Goal: Navigation & Orientation: Find specific page/section

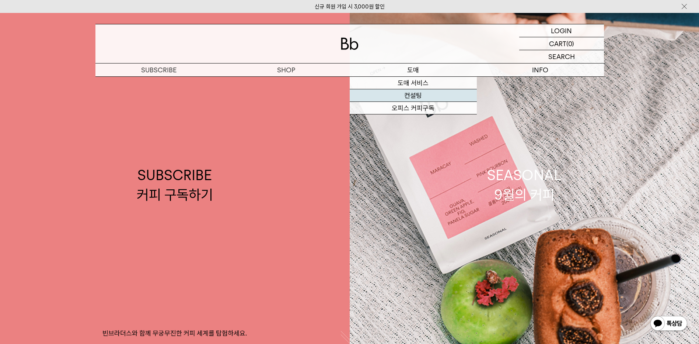
click at [417, 97] on link "컨설팅" at bounding box center [413, 95] width 127 height 13
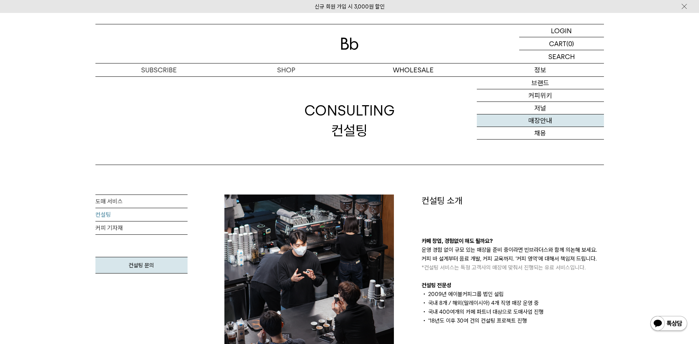
click at [548, 122] on link "매장안내" at bounding box center [540, 120] width 127 height 13
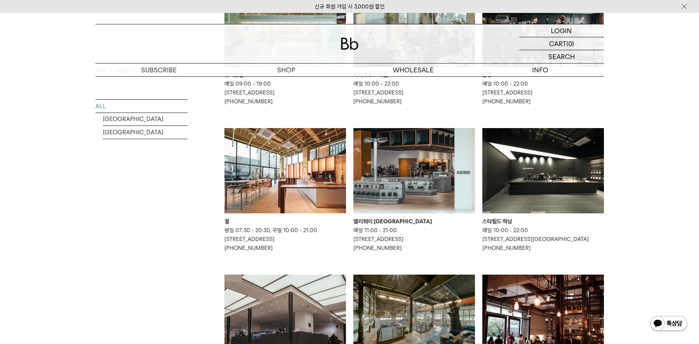
scroll to position [221, 0]
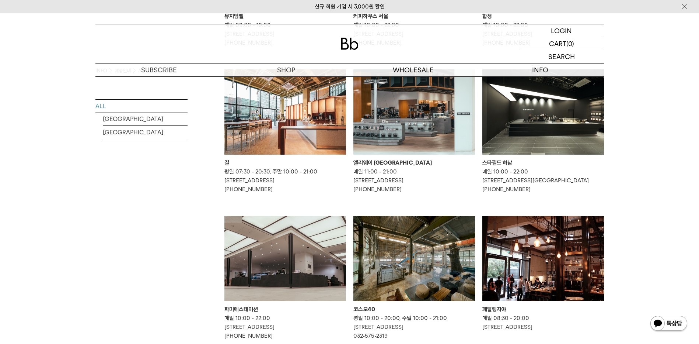
click at [398, 118] on img at bounding box center [415, 111] width 122 height 85
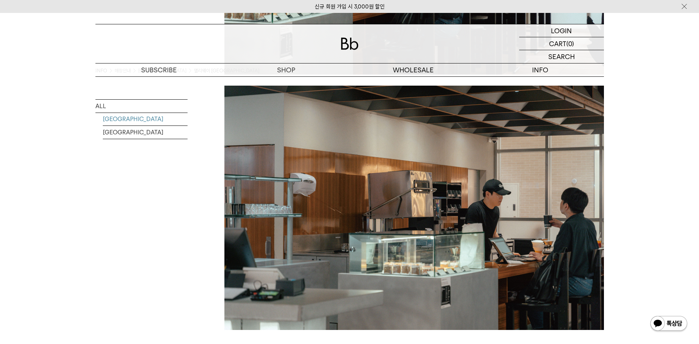
scroll to position [1327, 0]
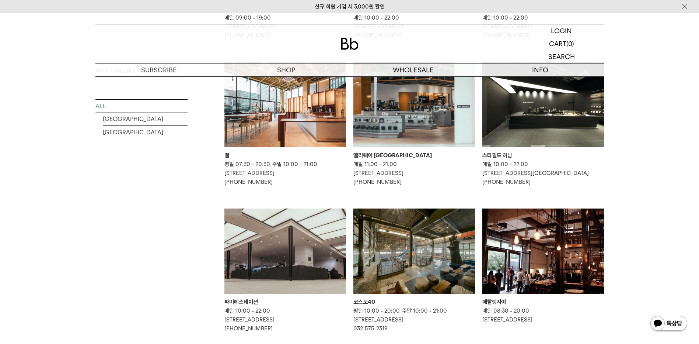
scroll to position [295, 0]
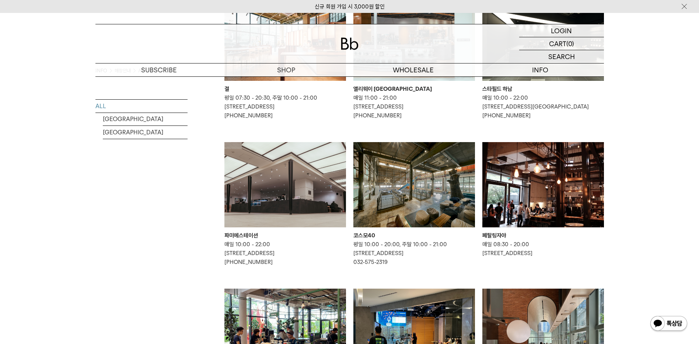
click at [403, 204] on img at bounding box center [415, 184] width 122 height 85
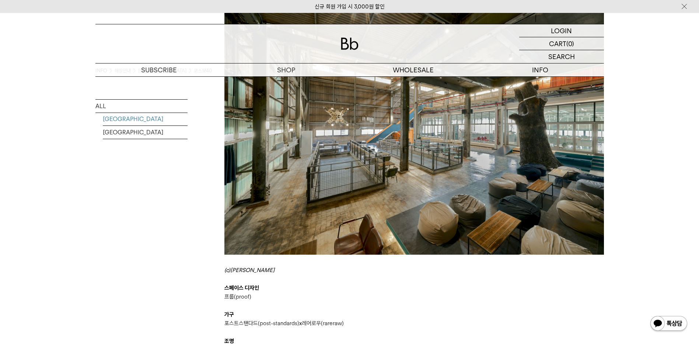
scroll to position [269, 0]
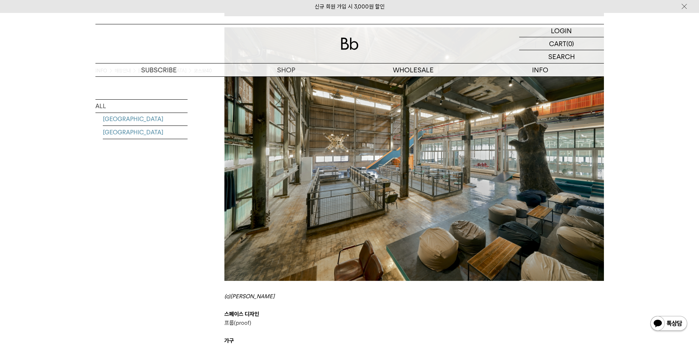
click at [129, 132] on link "[GEOGRAPHIC_DATA]" at bounding box center [145, 132] width 85 height 13
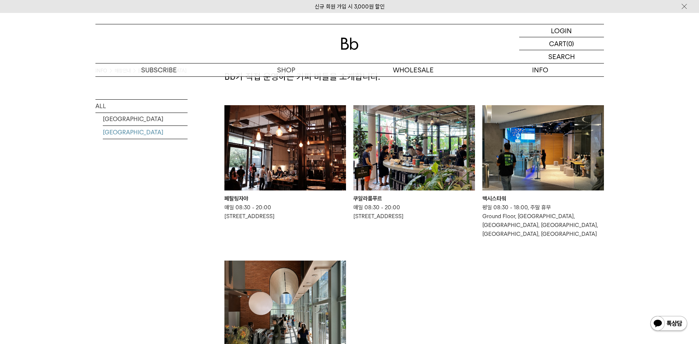
scroll to position [37, 0]
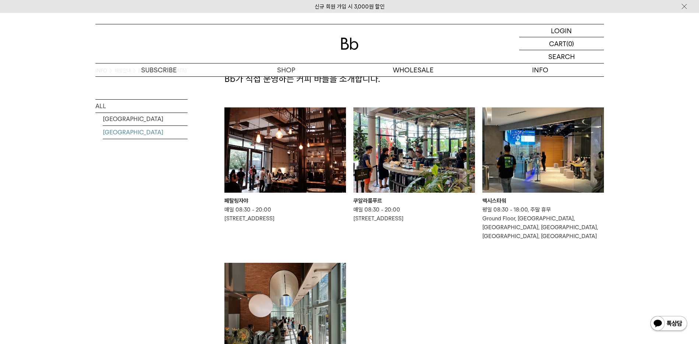
click at [415, 149] on img at bounding box center [415, 149] width 122 height 85
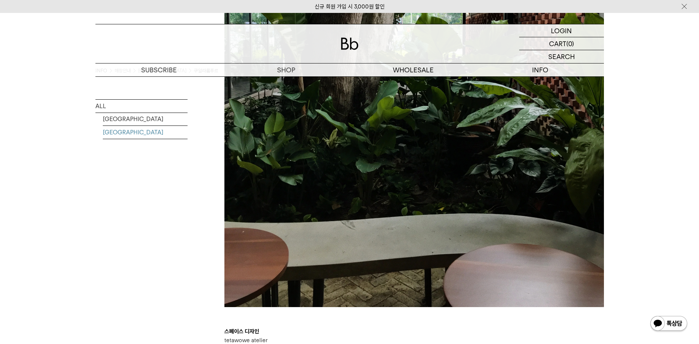
scroll to position [1696, 0]
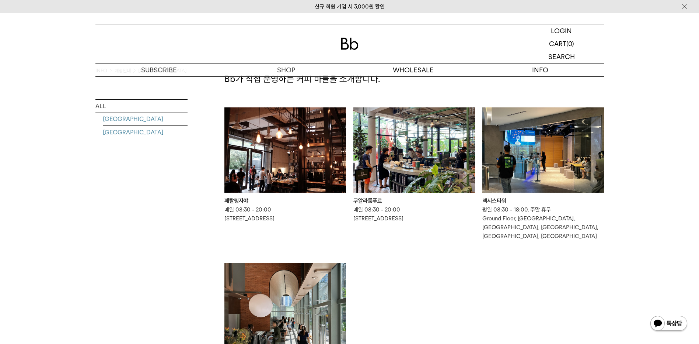
click at [127, 116] on link "[GEOGRAPHIC_DATA]" at bounding box center [145, 118] width 85 height 13
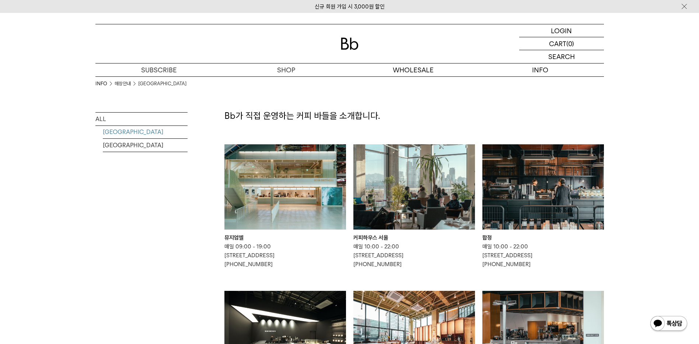
click at [267, 195] on img at bounding box center [286, 186] width 122 height 85
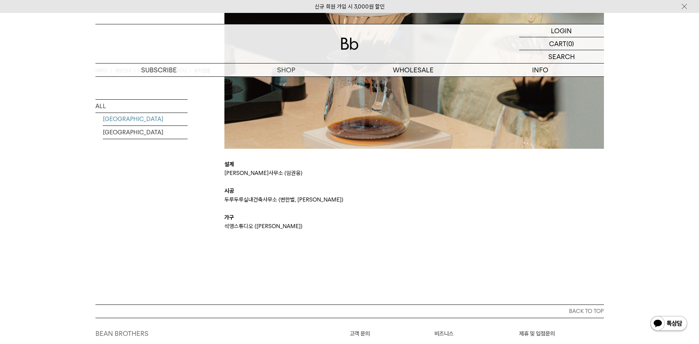
scroll to position [1659, 0]
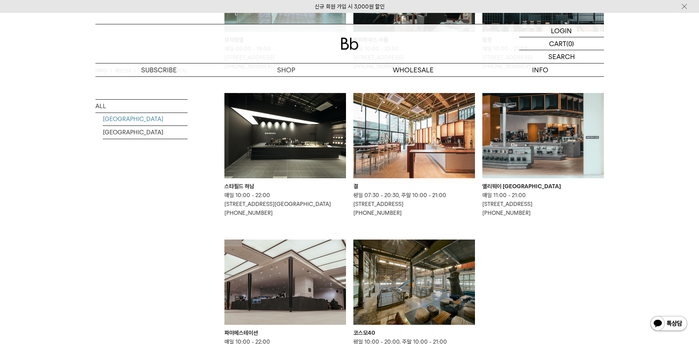
scroll to position [184, 0]
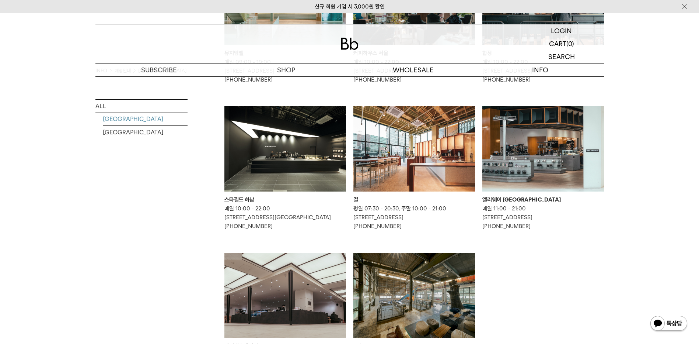
click at [535, 149] on img at bounding box center [544, 148] width 122 height 85
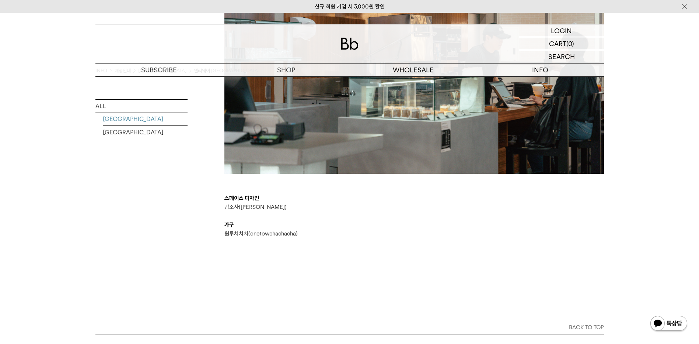
scroll to position [1401, 0]
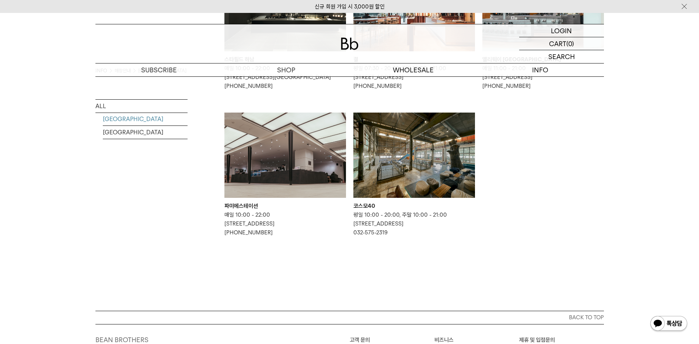
scroll to position [332, 0]
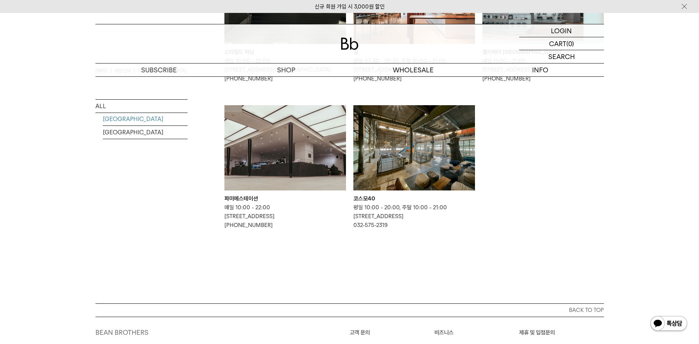
click at [439, 164] on img at bounding box center [415, 147] width 122 height 85
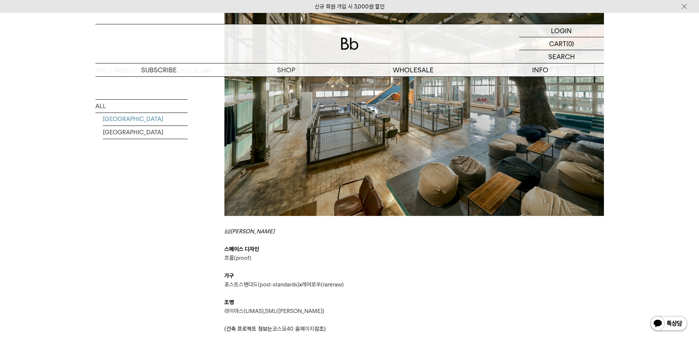
scroll to position [332, 0]
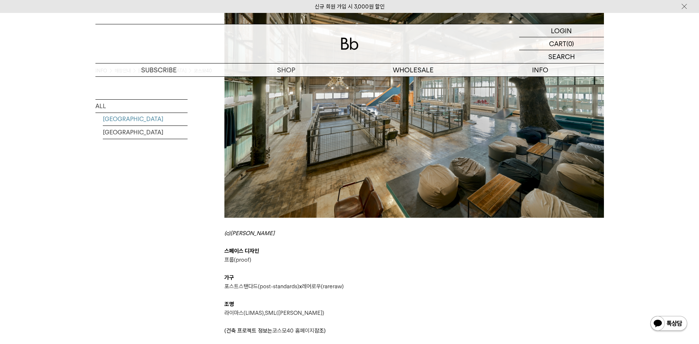
click at [172, 226] on div "INFO 매장안내 SOUTH KOREA 코스모40 ALL [GEOGRAPHIC_DATA] [GEOGRAPHIC_DATA]" at bounding box center [141, 53] width 92 height 617
